Goal: Ask a question

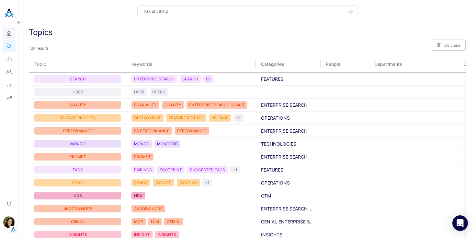
click at [9, 34] on icon at bounding box center [8, 33] width 5 height 6
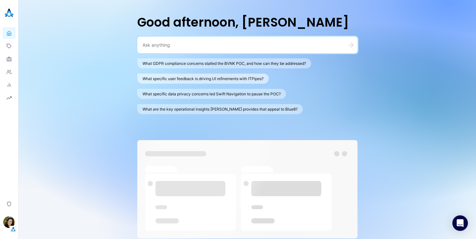
click at [168, 80] on button "What specific user feedback is driving UI refinements with ITPipes?" at bounding box center [203, 79] width 132 height 10
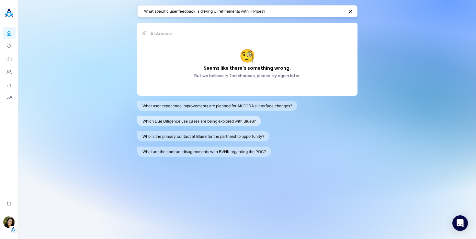
click at [165, 124] on button "Which Due Diligence use cases are being explored with Blue8?" at bounding box center [199, 121] width 124 height 10
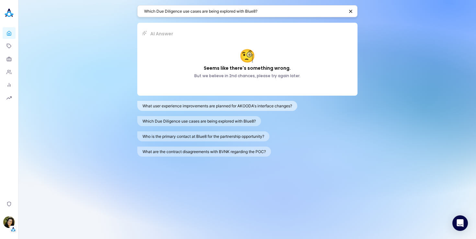
click at [177, 109] on button "What user experience improvements are planned for AKOODA's interface changes?" at bounding box center [217, 106] width 160 height 10
type textarea "What user experience improvements are planned for AKOODA's interface changes?"
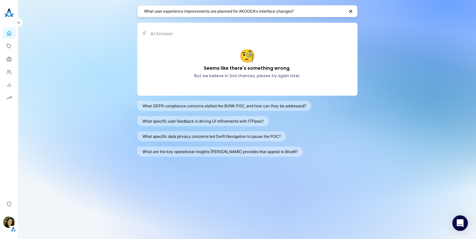
click at [6, 30] on link "Home" at bounding box center [9, 33] width 13 height 12
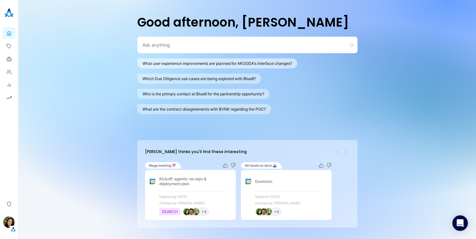
click at [187, 66] on button "What user experience improvements are planned for AKOODA's interface changes?" at bounding box center [217, 63] width 160 height 10
type textarea "What user experience improvements are planned for AKOODA's interface changes?"
